Goal: Check status

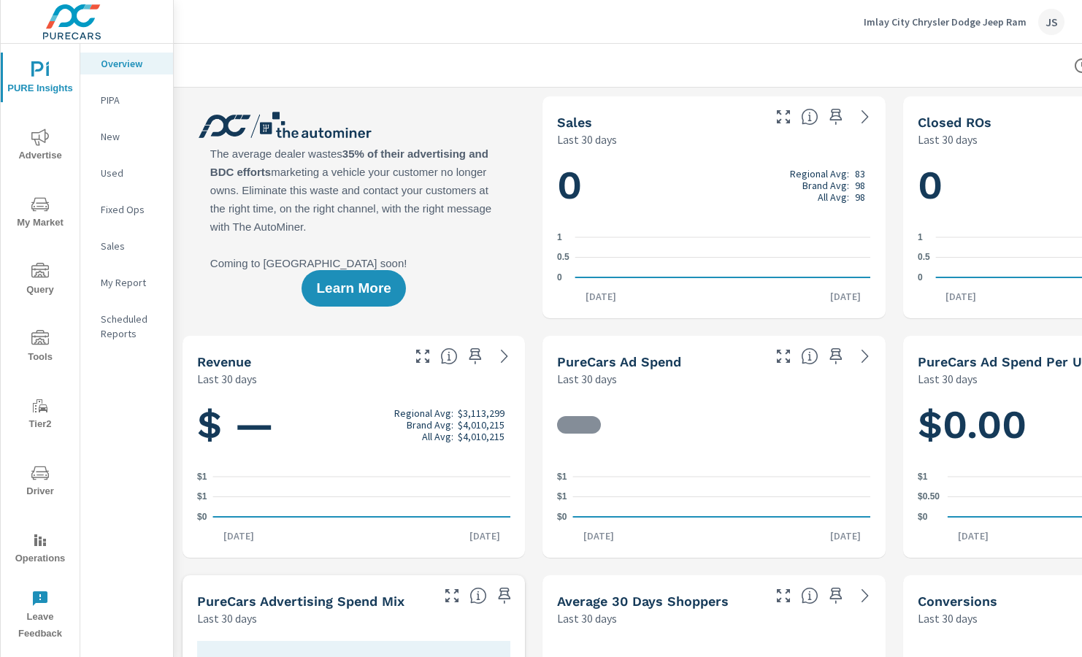
click at [47, 481] on icon "nav menu" at bounding box center [40, 474] width 18 height 18
